Goal: Information Seeking & Learning: Learn about a topic

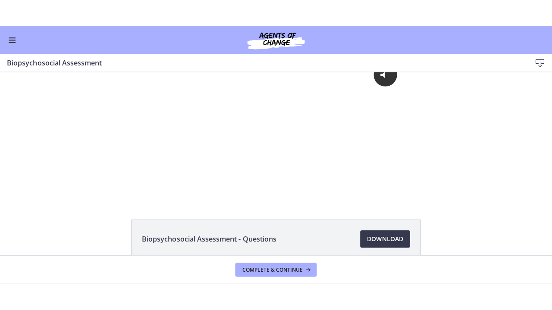
scroll to position [34, 0]
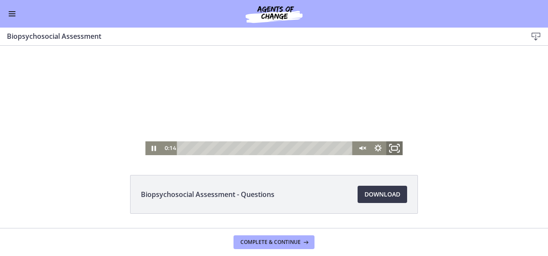
click at [393, 147] on icon "Fullscreen" at bounding box center [395, 148] width 20 height 16
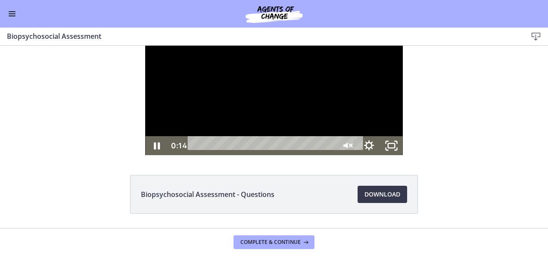
scroll to position [0, 0]
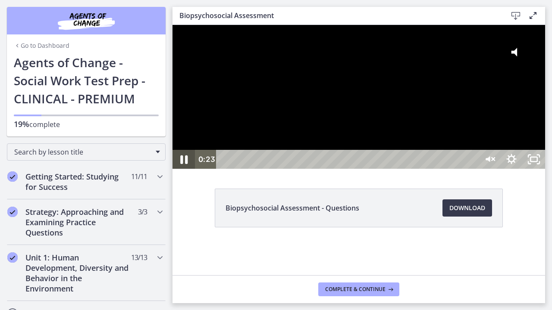
click at [181, 164] on icon "Pause" at bounding box center [183, 160] width 7 height 9
click at [181, 171] on icon "Play Video" at bounding box center [184, 159] width 27 height 23
click at [490, 163] on icon "Unmute" at bounding box center [487, 159] width 5 height 6
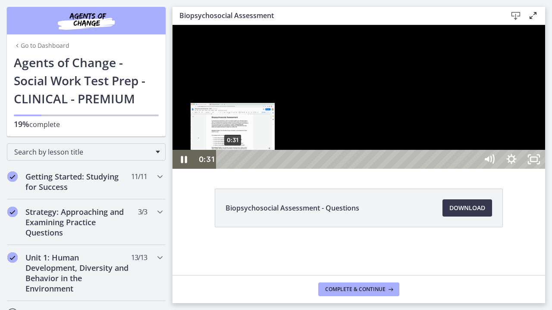
click at [233, 169] on div "0:31" at bounding box center [348, 159] width 248 height 19
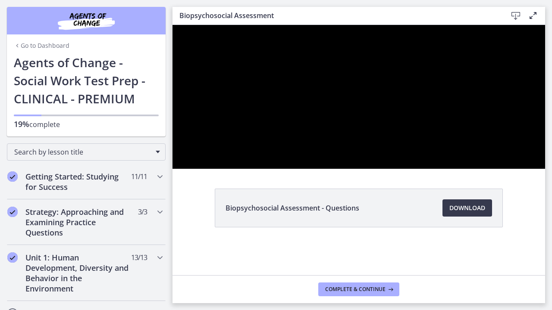
click at [431, 169] on div at bounding box center [358, 97] width 373 height 144
click at [494, 154] on div at bounding box center [358, 97] width 373 height 144
click at [398, 169] on div at bounding box center [358, 97] width 373 height 144
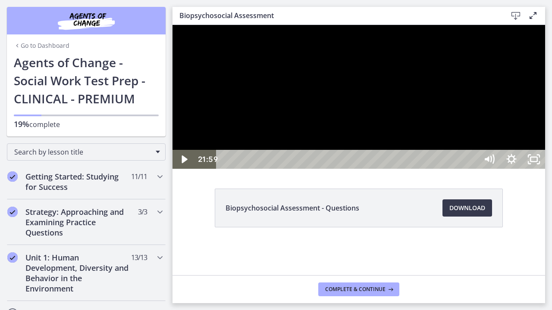
click at [447, 169] on div at bounding box center [358, 97] width 373 height 144
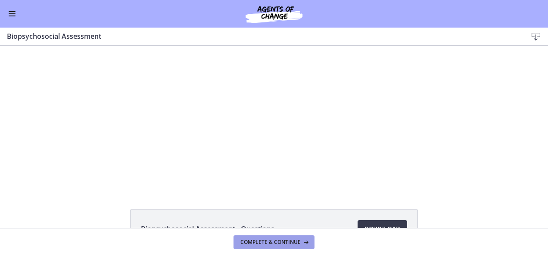
click at [268, 237] on button "Complete & continue" at bounding box center [274, 242] width 81 height 14
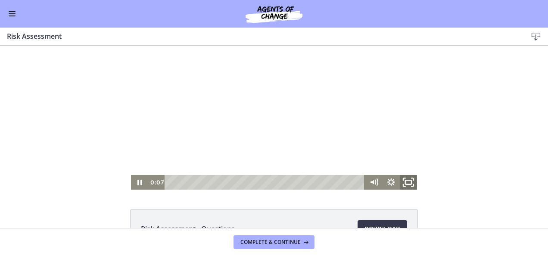
click at [405, 178] on icon "Fullscreen" at bounding box center [408, 183] width 21 height 18
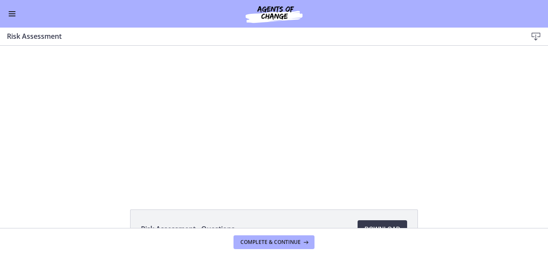
click at [16, 10] on button "Enable menu" at bounding box center [12, 14] width 10 height 10
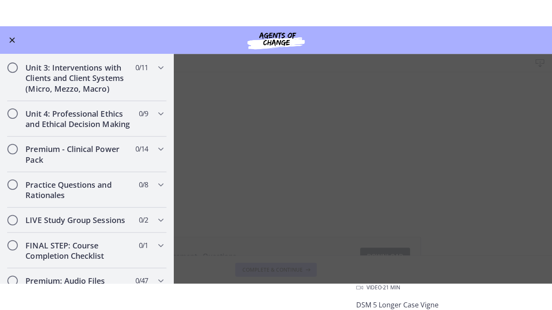
scroll to position [839, 0]
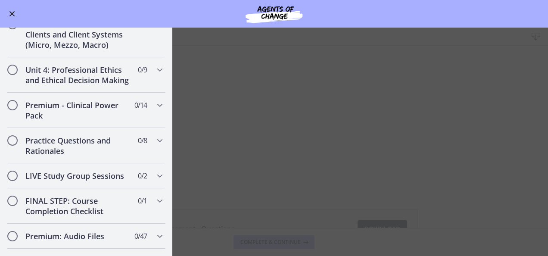
click at [13, 13] on span "Enable menu" at bounding box center [12, 14] width 6 height 6
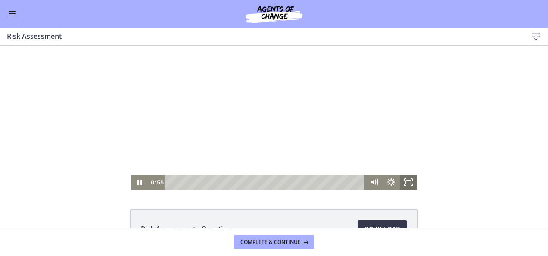
click at [406, 184] on rect "Fullscreen" at bounding box center [408, 182] width 5 height 3
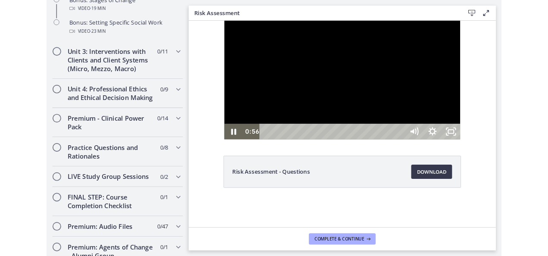
scroll to position [840, 0]
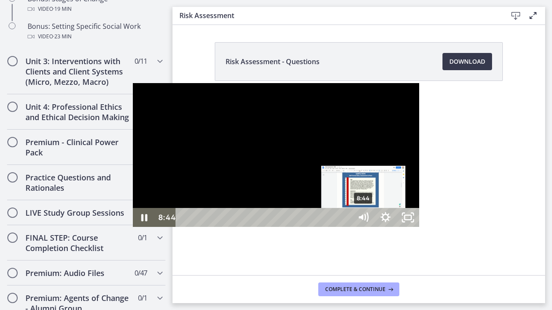
click at [232, 227] on div "8:44" at bounding box center [265, 217] width 162 height 19
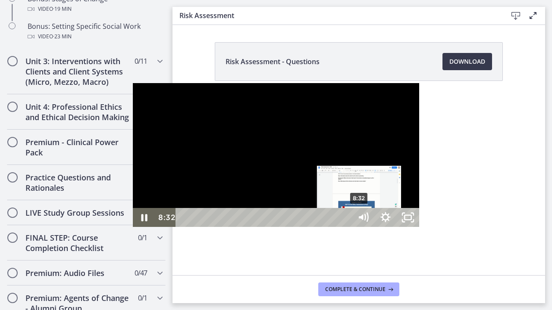
click at [228, 227] on div "8:32" at bounding box center [265, 217] width 162 height 19
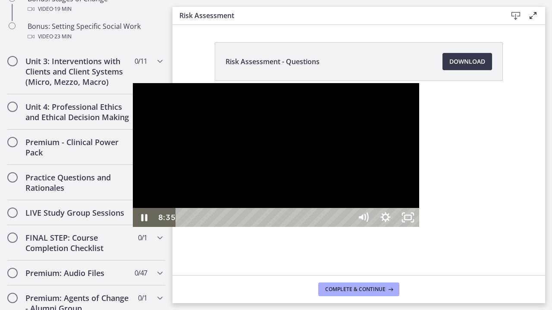
click at [298, 214] on div at bounding box center [276, 155] width 286 height 144
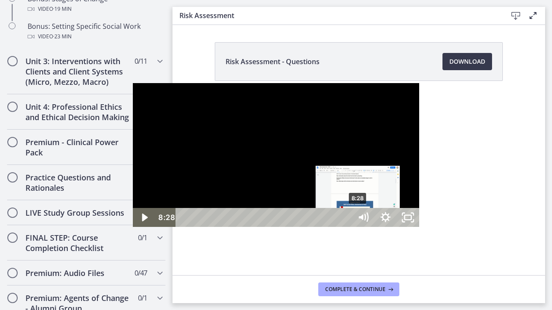
click at [354, 221] on div "Playbar" at bounding box center [357, 218] width 6 height 6
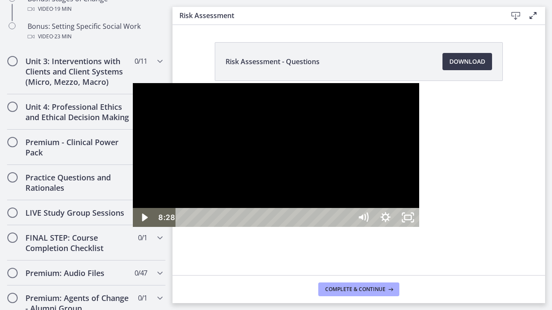
click at [249, 171] on div at bounding box center [276, 155] width 286 height 144
click at [244, 133] on div at bounding box center [276, 155] width 286 height 144
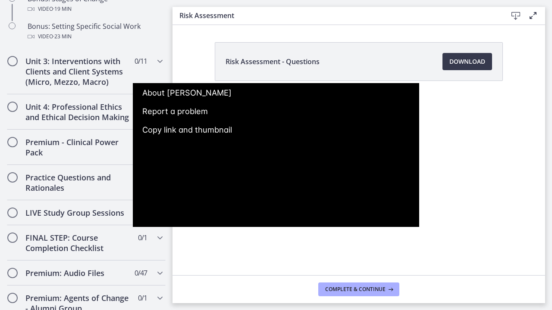
click at [243, 133] on div at bounding box center [276, 155] width 286 height 144
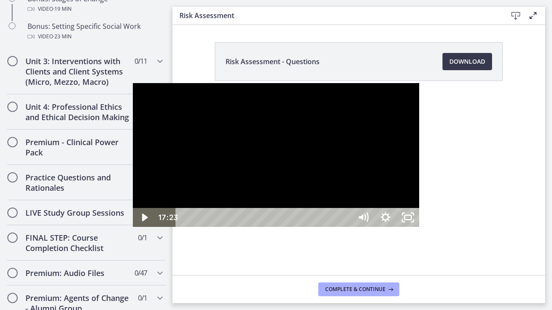
click at [265, 168] on div at bounding box center [276, 155] width 286 height 144
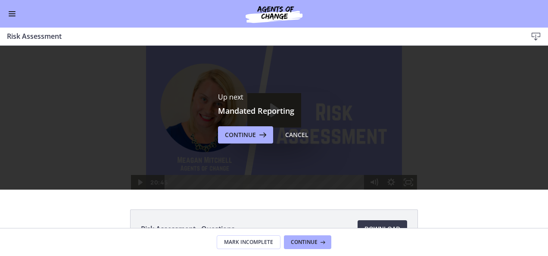
scroll to position [0, 0]
click at [298, 244] on span "Continue" at bounding box center [304, 242] width 27 height 7
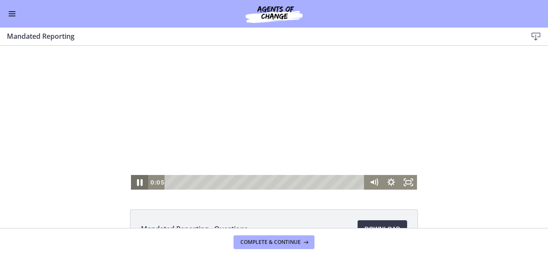
click at [137, 178] on icon "Pause" at bounding box center [139, 183] width 21 height 18
